Goal: Information Seeking & Learning: Learn about a topic

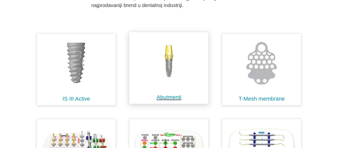
scroll to position [201, 0]
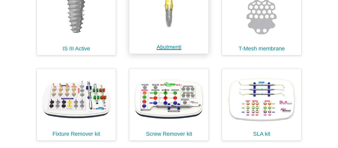
click at [172, 47] on link "Abutmenti" at bounding box center [169, 47] width 25 height 6
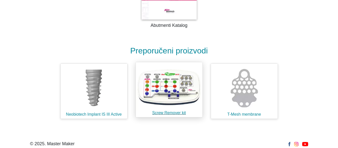
scroll to position [838, 0]
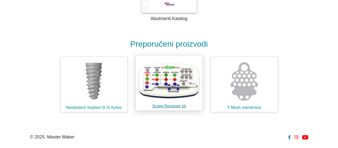
click at [171, 82] on img at bounding box center [169, 79] width 67 height 48
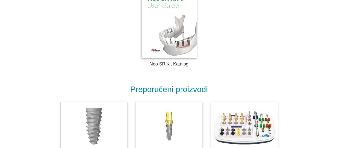
scroll to position [791, 0]
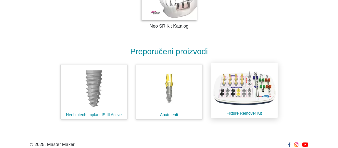
click at [246, 80] on img at bounding box center [244, 87] width 67 height 48
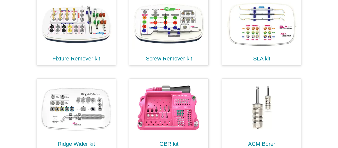
scroll to position [251, 0]
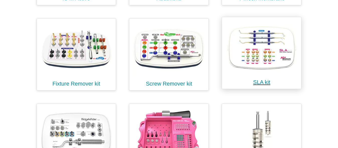
click at [264, 81] on link "SLA kit" at bounding box center [261, 82] width 17 height 6
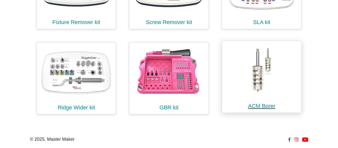
scroll to position [315, 0]
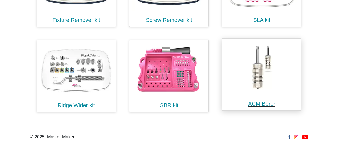
click at [264, 79] on img at bounding box center [262, 67] width 74 height 53
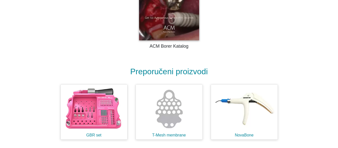
scroll to position [677, 0]
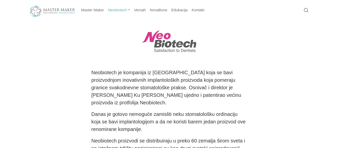
scroll to position [315, 0]
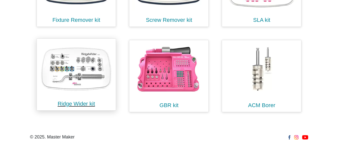
click at [85, 79] on img at bounding box center [76, 67] width 74 height 53
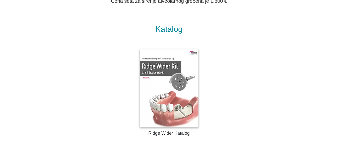
scroll to position [477, 0]
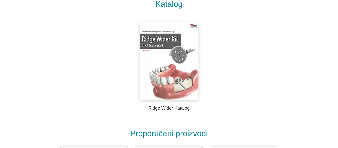
click at [173, 75] on img at bounding box center [169, 61] width 59 height 78
